Goal: Information Seeking & Learning: Compare options

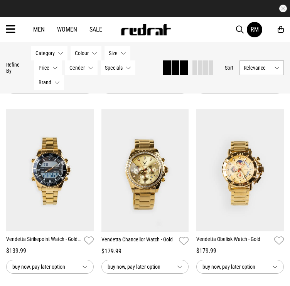
scroll to position [245, 0]
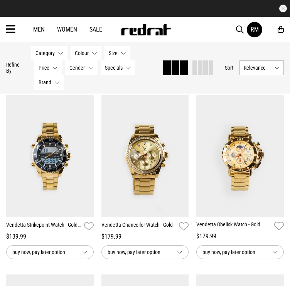
click at [238, 30] on span "button" at bounding box center [240, 29] width 8 height 9
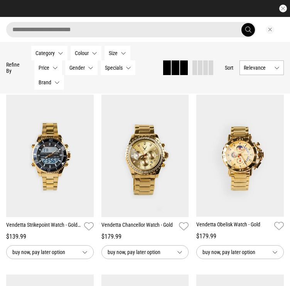
scroll to position [0, 0]
click at [87, 34] on input "search" at bounding box center [131, 29] width 250 height 15
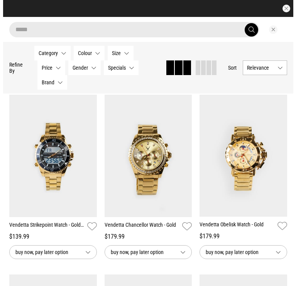
scroll to position [231, 0]
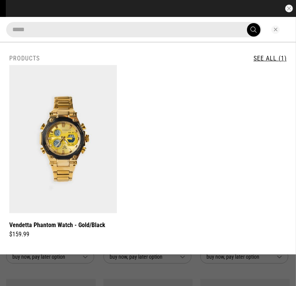
click at [92, 34] on input "*****" at bounding box center [133, 29] width 255 height 15
paste input "search"
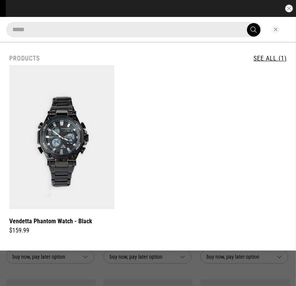
drag, startPoint x: 98, startPoint y: 34, endPoint x: -49, endPoint y: 38, distance: 146.9
paste input "search"
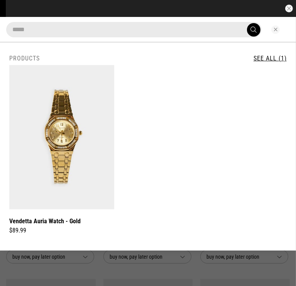
click at [178, 30] on input "*****" at bounding box center [133, 29] width 255 height 15
paste input "search"
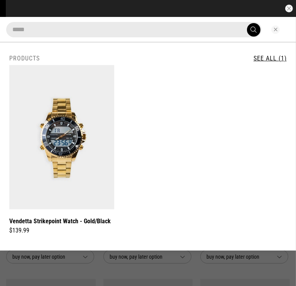
click at [200, 27] on input "*****" at bounding box center [133, 29] width 255 height 15
paste input "search"
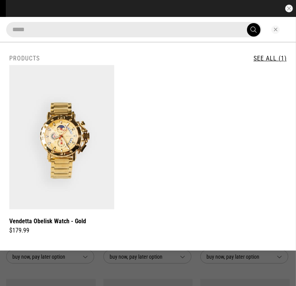
click at [86, 26] on input "*****" at bounding box center [133, 29] width 255 height 15
paste input "search"
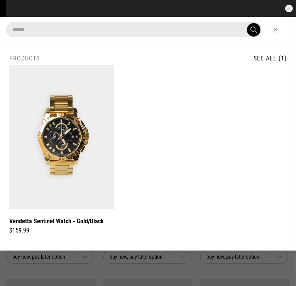
click at [116, 29] on input "*****" at bounding box center [133, 29] width 255 height 15
paste input "search"
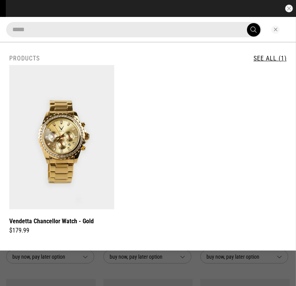
type input "*****"
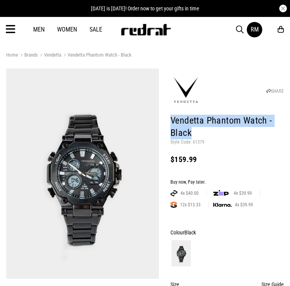
drag, startPoint x: 191, startPoint y: 130, endPoint x: 171, endPoint y: 121, distance: 21.8
click at [171, 121] on h1 "Vendetta Phantom Watch - Black" at bounding box center [226, 127] width 113 height 25
copy h1 "Vendetta Phantom Watch - Black"
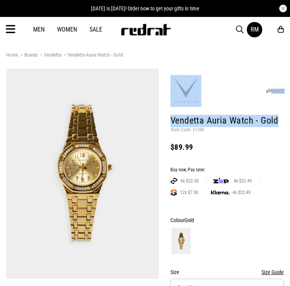
drag, startPoint x: 274, startPoint y: 123, endPoint x: 158, endPoint y: 123, distance: 116.4
click at [279, 121] on h1 "Vendetta Auria Watch - Gold" at bounding box center [226, 121] width 113 height 12
click at [191, 121] on h1 "Vendetta Auria Watch - Gold" at bounding box center [226, 121] width 113 height 12
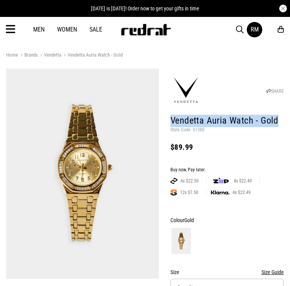
drag, startPoint x: 173, startPoint y: 121, endPoint x: 277, endPoint y: 120, distance: 104.8
click at [277, 120] on h1 "Vendetta Auria Watch - Gold" at bounding box center [226, 121] width 113 height 12
copy h1 "Vendetta Auria Watch - Gold"
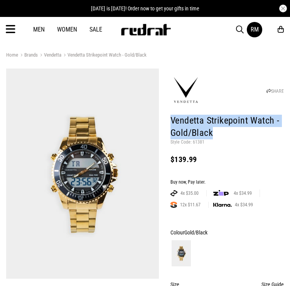
drag, startPoint x: 0, startPoint y: 0, endPoint x: 163, endPoint y: 123, distance: 204.1
click at [163, 123] on div "SHARE Vendetta Strikepoint Watch - Gold/Black Style Code: 61381 $139.99 Buy now…" at bounding box center [221, 273] width 125 height 409
copy h1 "Vendetta Strikepoint Watch - Gold/Black"
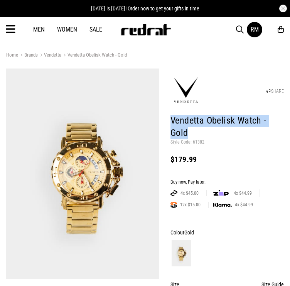
drag, startPoint x: 0, startPoint y: 0, endPoint x: 172, endPoint y: 118, distance: 208.6
click at [172, 118] on h1 "Vendetta Obelisk Watch - Gold" at bounding box center [226, 127] width 113 height 25
copy h1 "Vendetta Obelisk Watch - Gold"
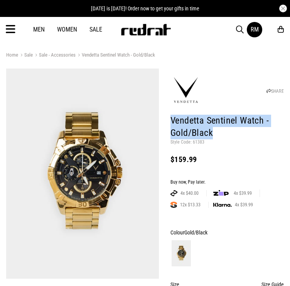
drag, startPoint x: 213, startPoint y: 134, endPoint x: 170, endPoint y: 122, distance: 44.7
click at [170, 122] on div "SHARE Vendetta Sentinel Watch - Gold/Black Style Code: 61383 $159.99 Buy now, P…" at bounding box center [221, 273] width 125 height 409
copy h1 "Vendetta Sentinel Watch - Gold/Black"
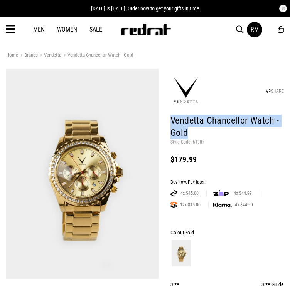
click at [172, 120] on h1 "Vendetta Chancellor Watch - Gold" at bounding box center [226, 127] width 113 height 25
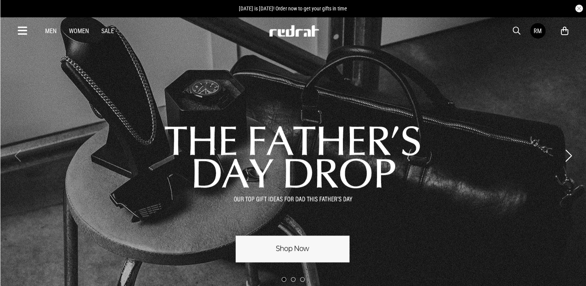
click at [22, 32] on icon at bounding box center [23, 31] width 10 height 13
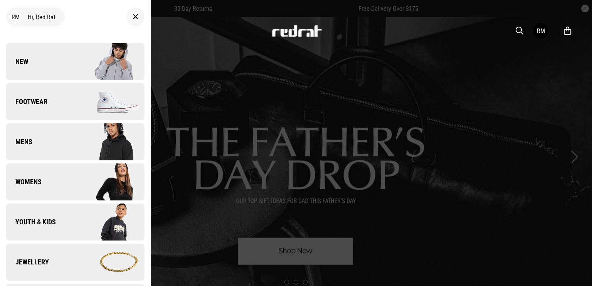
click at [517, 29] on span "button" at bounding box center [520, 30] width 8 height 9
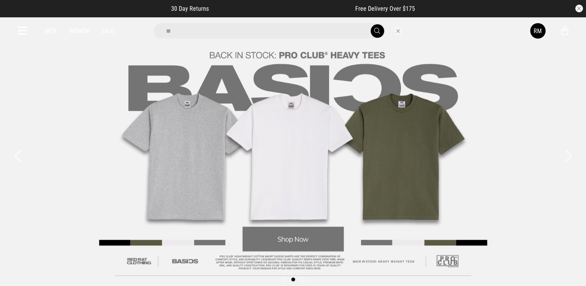
type input "*"
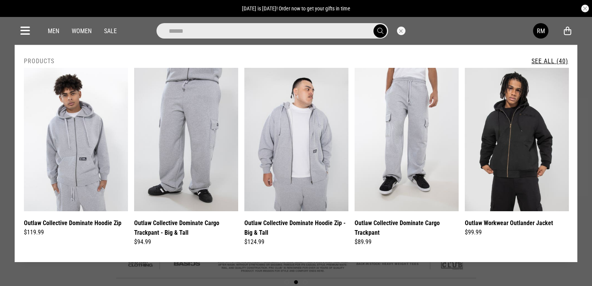
type input "******"
drag, startPoint x: 541, startPoint y: 63, endPoint x: 534, endPoint y: 55, distance: 10.4
click at [541, 63] on link "See All (40)" at bounding box center [549, 60] width 37 height 7
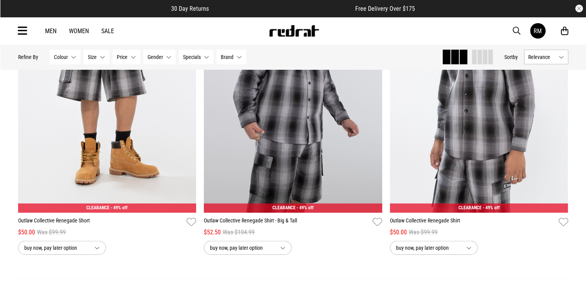
scroll to position [2428, 0]
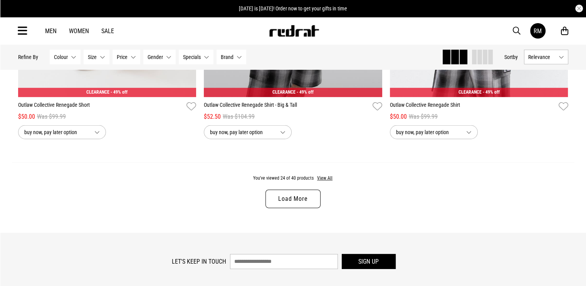
click at [317, 205] on link "Load More" at bounding box center [292, 199] width 55 height 18
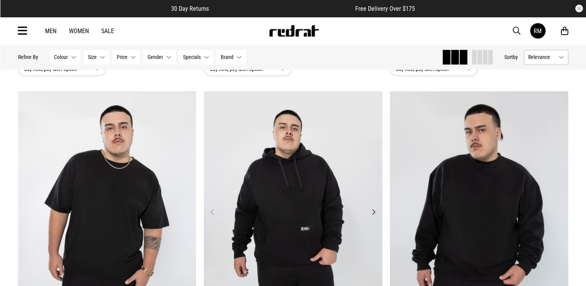
scroll to position [1464, 0]
